Goal: Navigation & Orientation: Find specific page/section

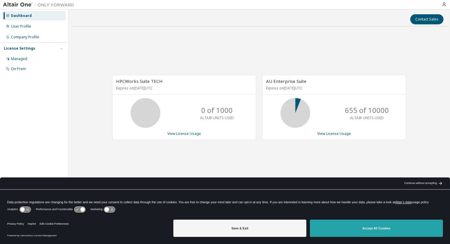
click at [388, 229] on button "Accept All Cookies" at bounding box center [376, 227] width 133 height 17
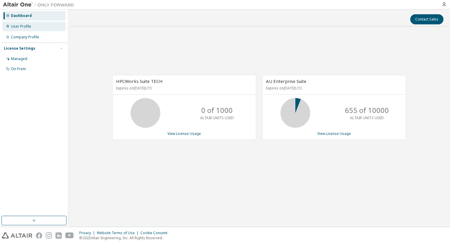
click at [20, 25] on div "User Profile" at bounding box center [21, 26] width 20 height 5
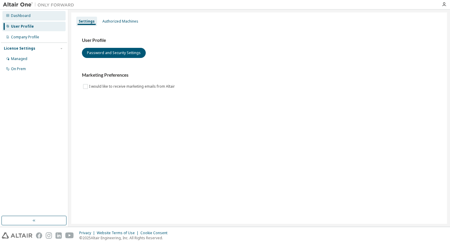
click at [25, 15] on div "Dashboard" at bounding box center [21, 15] width 20 height 5
